Goal: Information Seeking & Learning: Learn about a topic

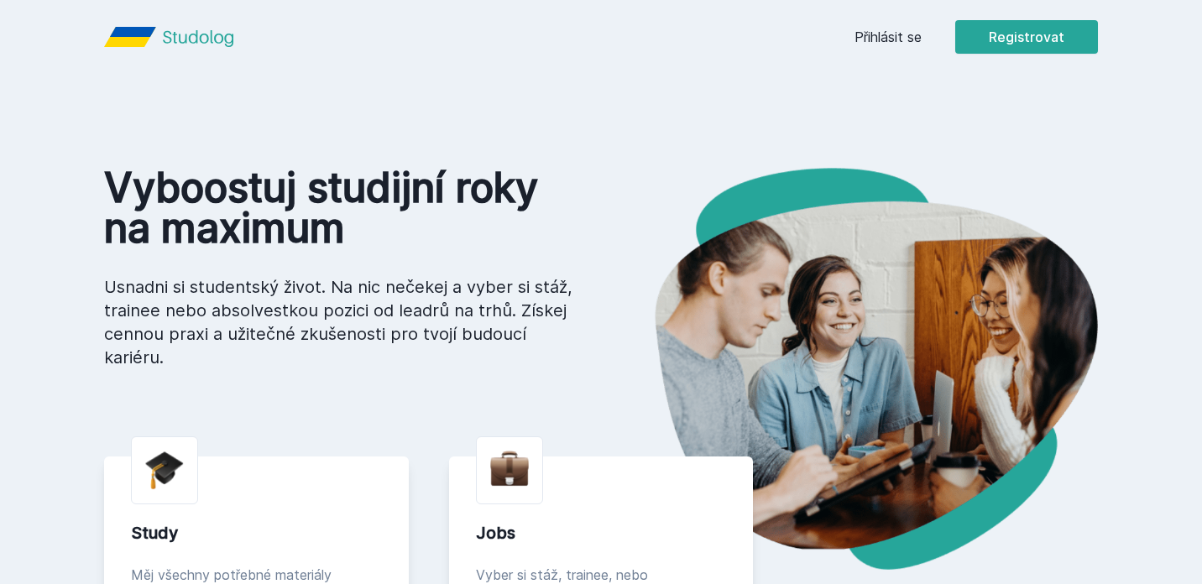
click at [866, 30] on link "Přihlásit se" at bounding box center [888, 37] width 67 height 20
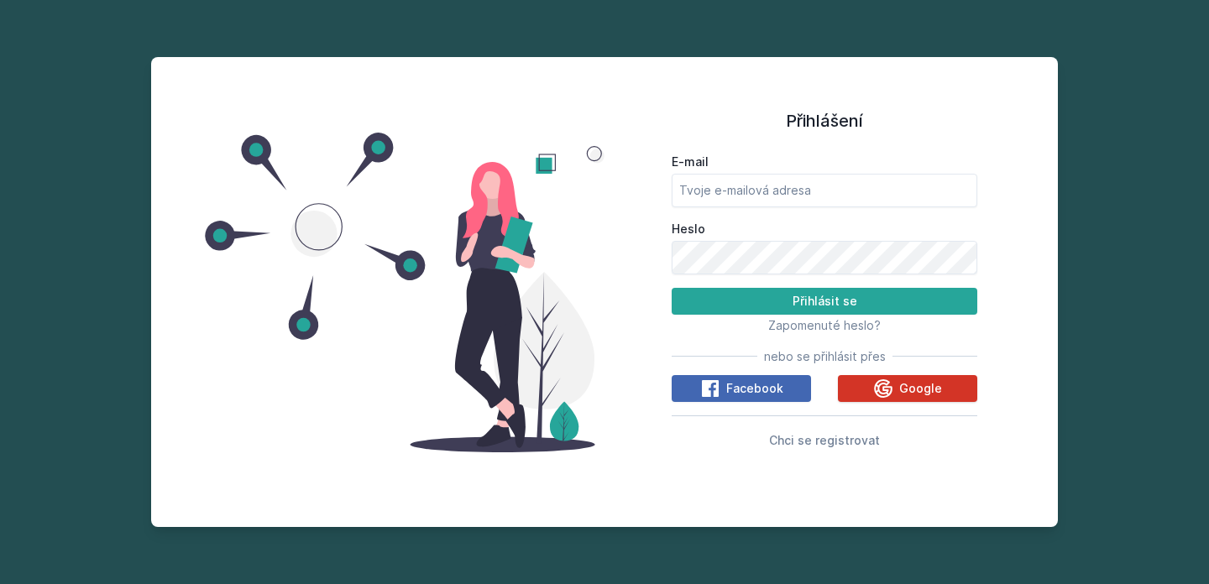
click at [911, 395] on span "Google" at bounding box center [920, 388] width 43 height 17
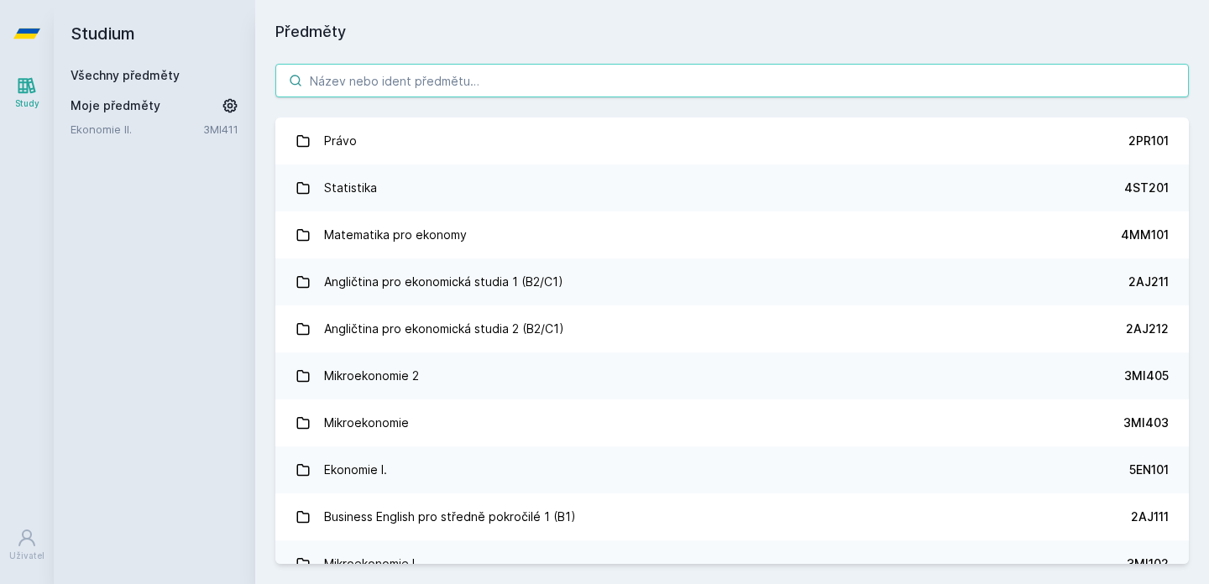
click at [553, 86] on input "search" at bounding box center [732, 81] width 914 height 34
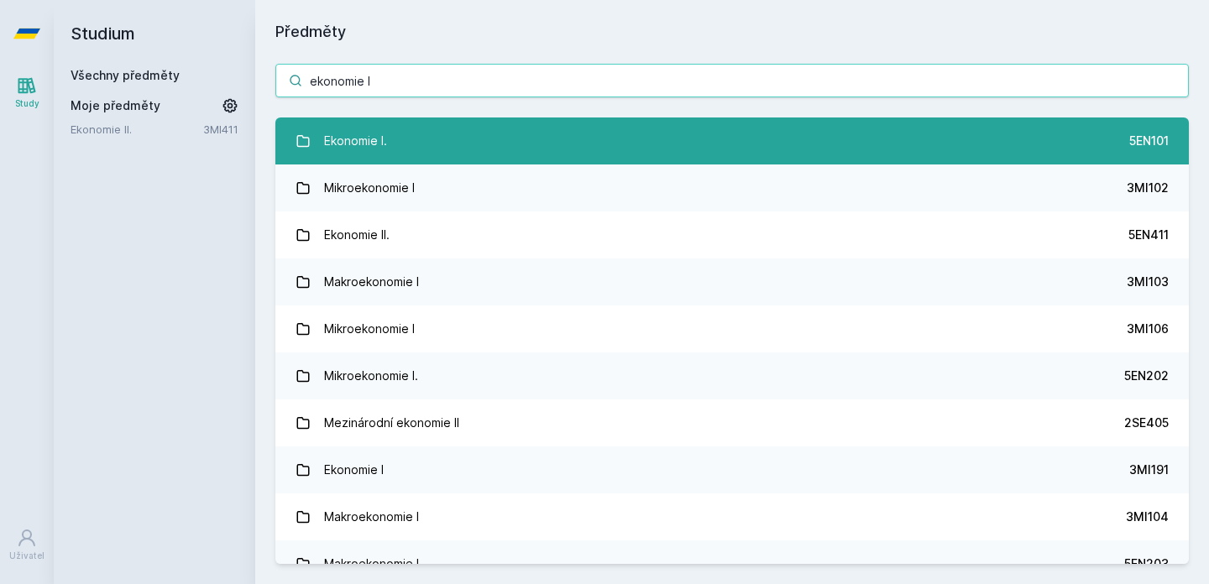
type input "ekonomie I"
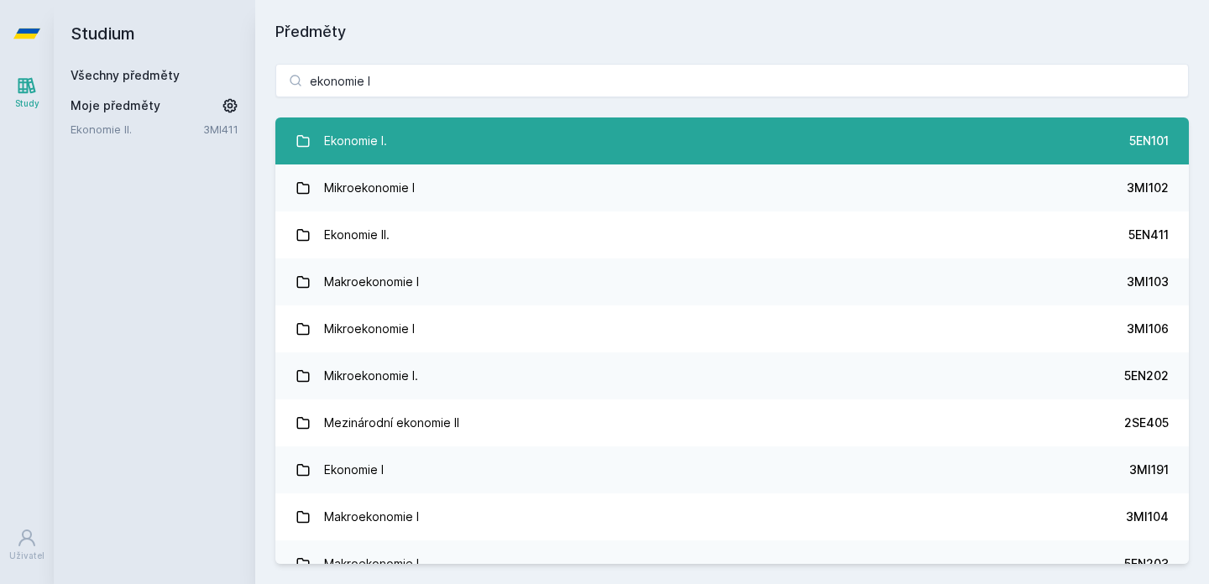
click at [441, 132] on link "Ekonomie I. 5EN101" at bounding box center [732, 141] width 914 height 47
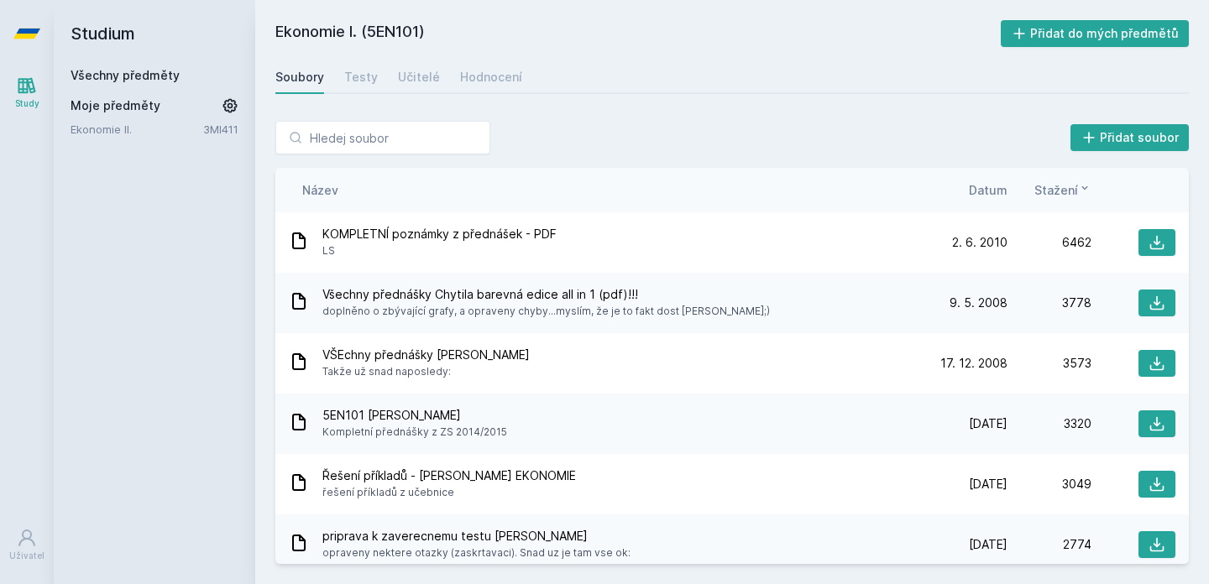
click at [982, 196] on span "Datum" at bounding box center [988, 190] width 39 height 18
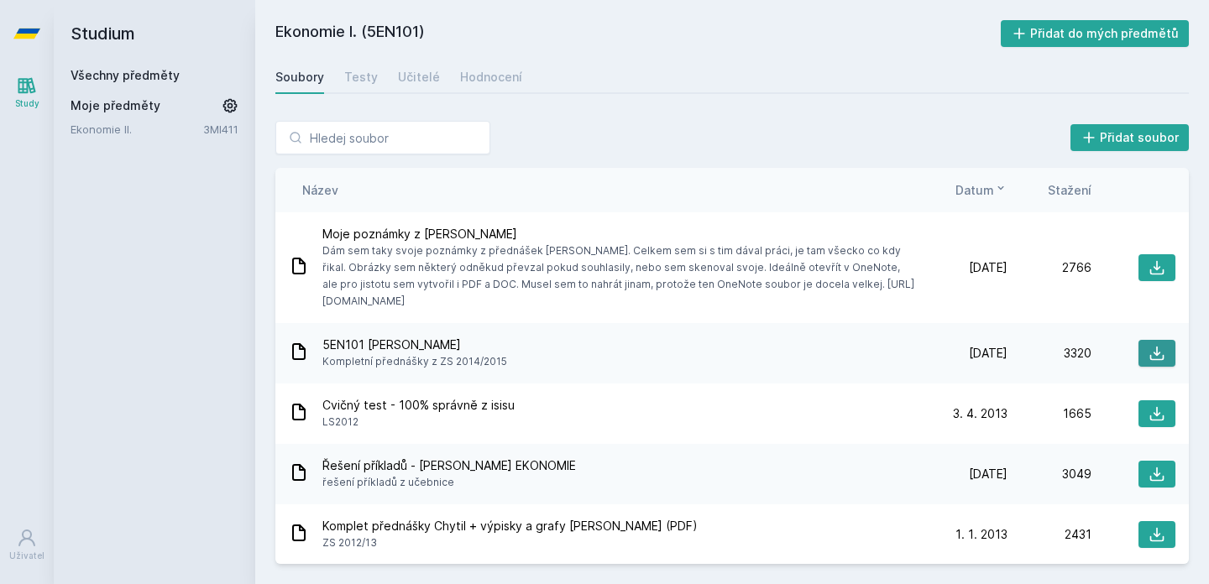
click at [1150, 359] on icon at bounding box center [1157, 354] width 14 height 14
